Goal: Navigation & Orientation: Find specific page/section

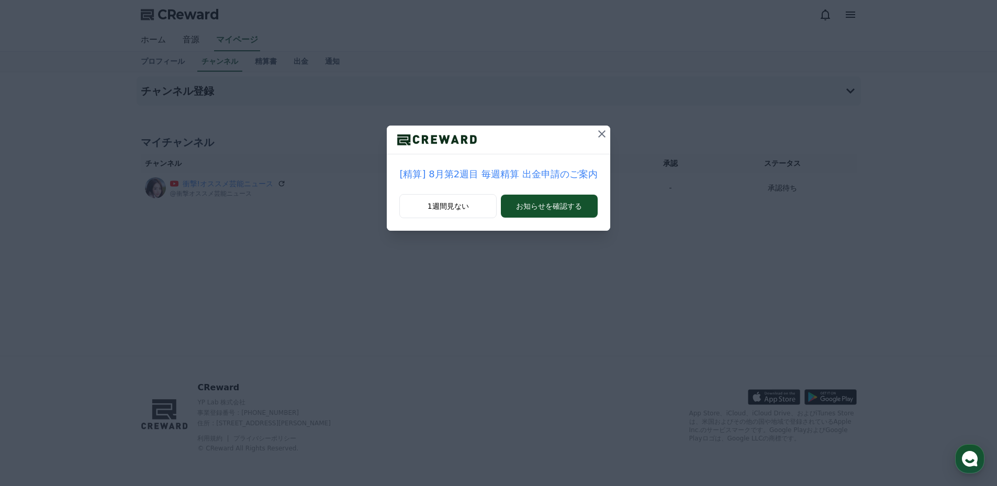
click at [594, 138] on button at bounding box center [602, 134] width 17 height 17
